Goal: Check status: Check status

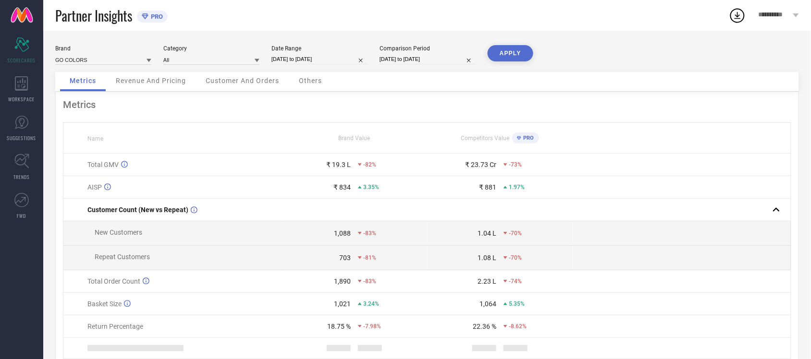
click at [318, 56] on input "[DATE] to [DATE]" at bounding box center [319, 59] width 96 height 10
select select "8"
select select "2025"
select select "9"
select select "2025"
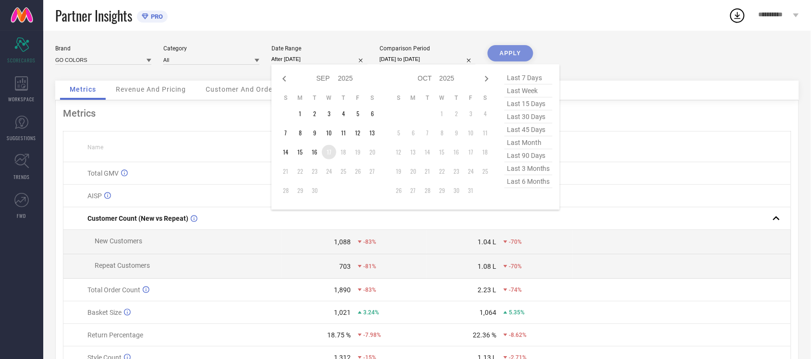
click at [327, 154] on td "17" at bounding box center [329, 152] width 14 height 14
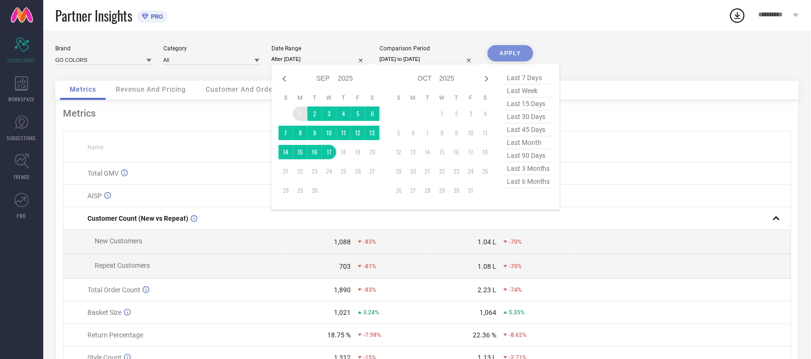
type input "[DATE] to [DATE]"
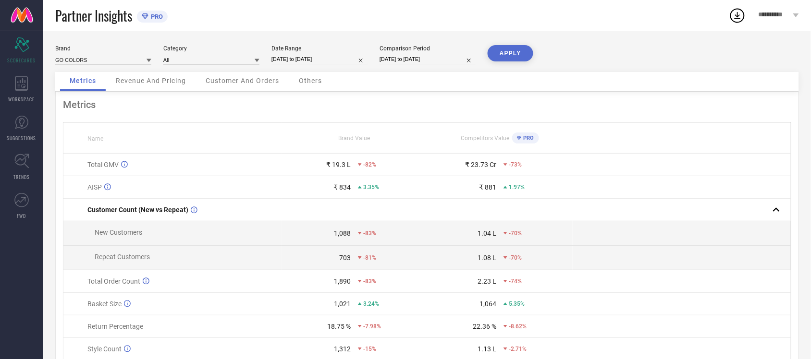
click at [517, 53] on button "APPLY" at bounding box center [511, 53] width 46 height 16
